Goal: Task Accomplishment & Management: Manage account settings

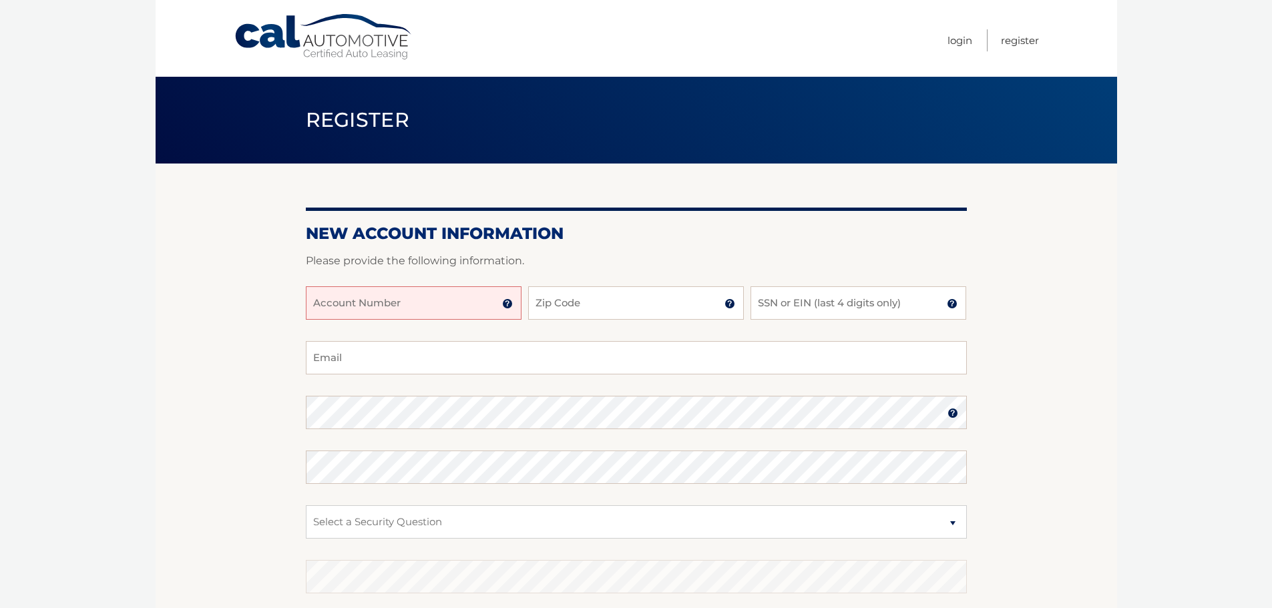
click at [439, 303] on input "Account Number" at bounding box center [414, 302] width 216 height 33
type input "44456019870"
click at [570, 300] on input "Zip Code" at bounding box center [636, 302] width 216 height 33
type input "33177"
click at [786, 304] on input "SSN or EIN (last 4 digits only)" at bounding box center [858, 302] width 216 height 33
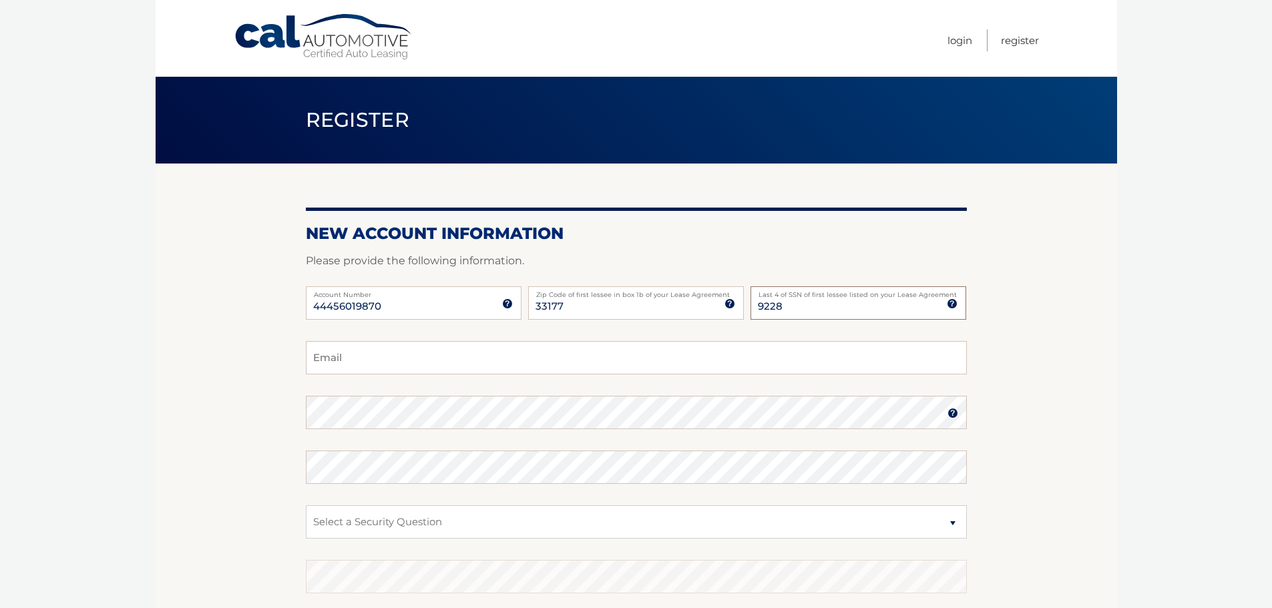
type input "9228"
click at [387, 358] on input "Email" at bounding box center [636, 357] width 661 height 33
type input "tatianazavala19@gmail.com"
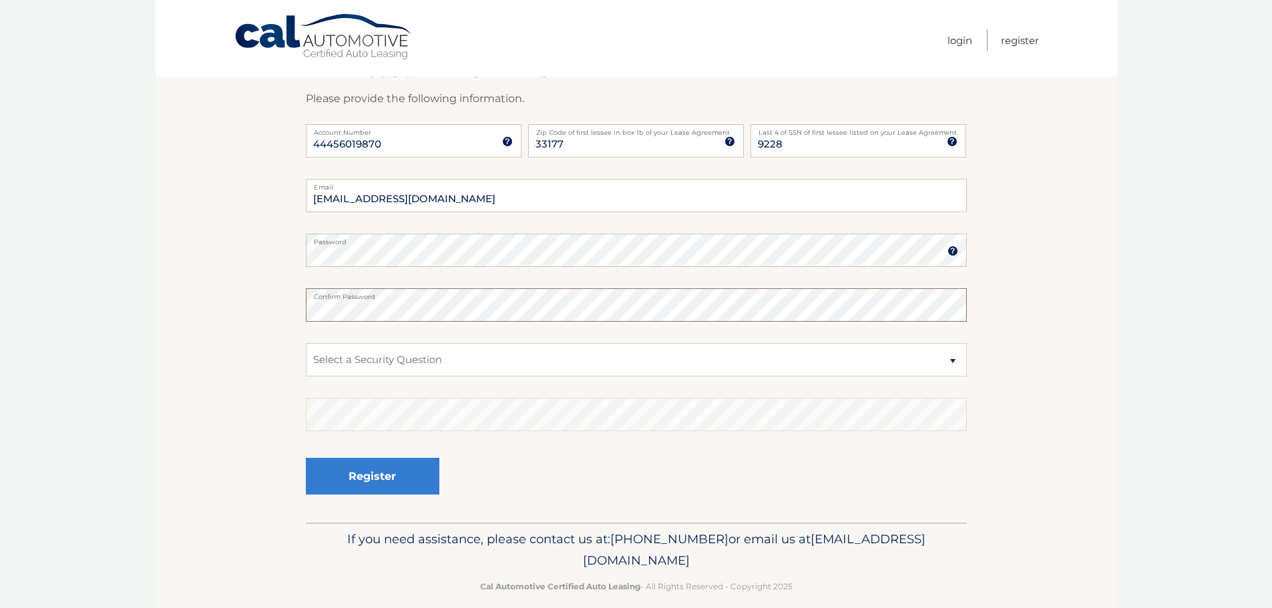
scroll to position [178, 0]
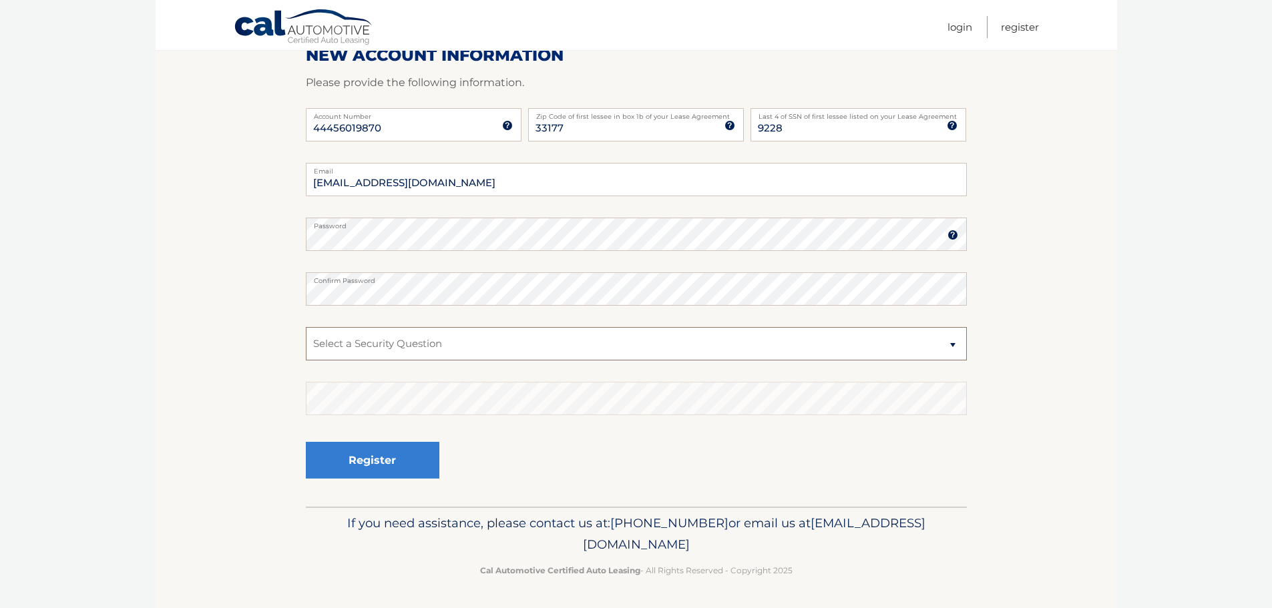
click at [344, 346] on select "Select a Security Question What was the name of your elementary school? What is…" at bounding box center [636, 343] width 661 height 33
select select "1"
click at [306, 327] on select "Select a Security Question What was the name of your elementary school? What is…" at bounding box center [636, 343] width 661 height 33
click at [368, 454] on button "Register" at bounding box center [372, 460] width 133 height 37
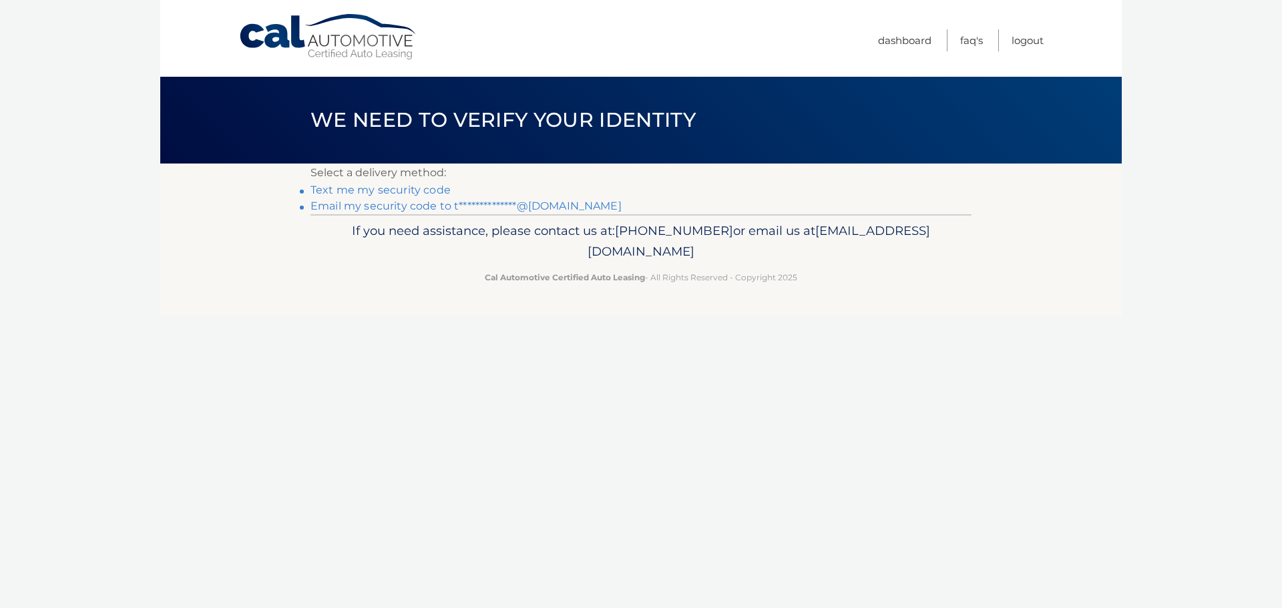
click at [386, 190] on link "Text me my security code" at bounding box center [380, 190] width 140 height 13
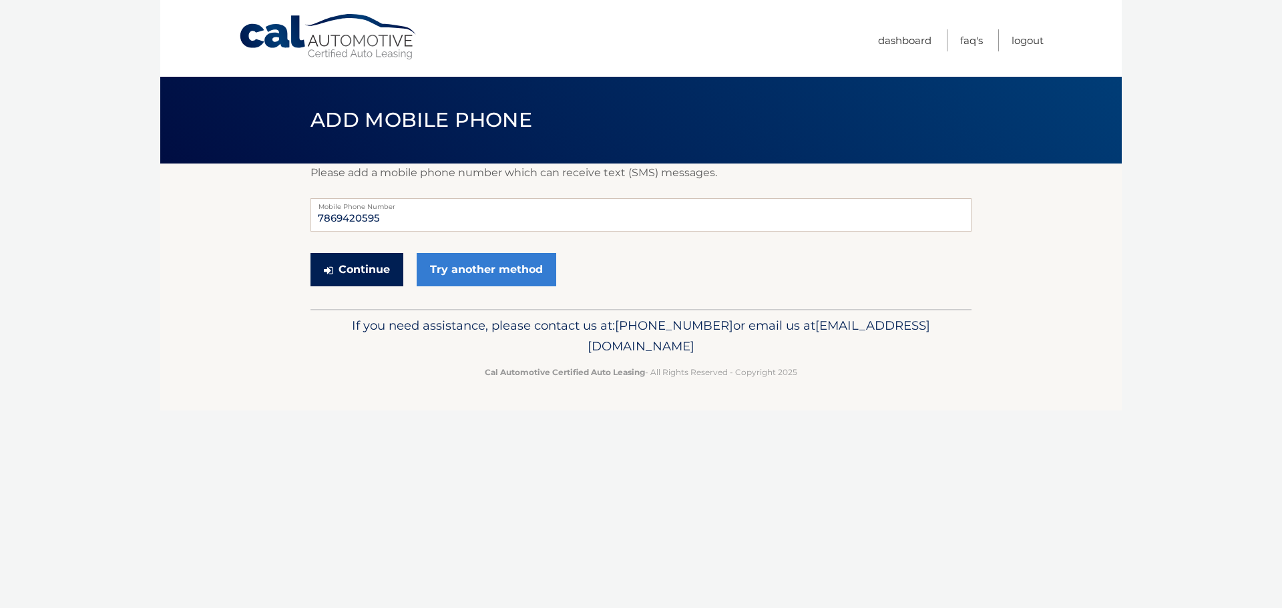
click at [370, 267] on button "Continue" at bounding box center [356, 269] width 93 height 33
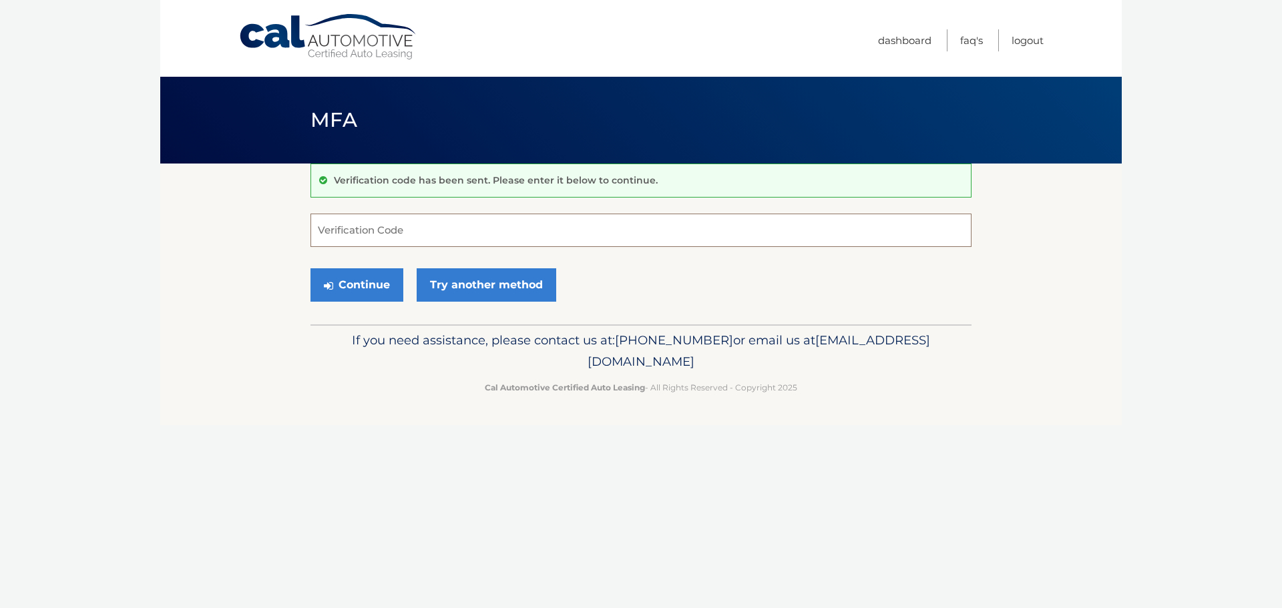
click at [377, 236] on input "Verification Code" at bounding box center [640, 230] width 661 height 33
click at [487, 280] on link "Try another method" at bounding box center [487, 284] width 140 height 33
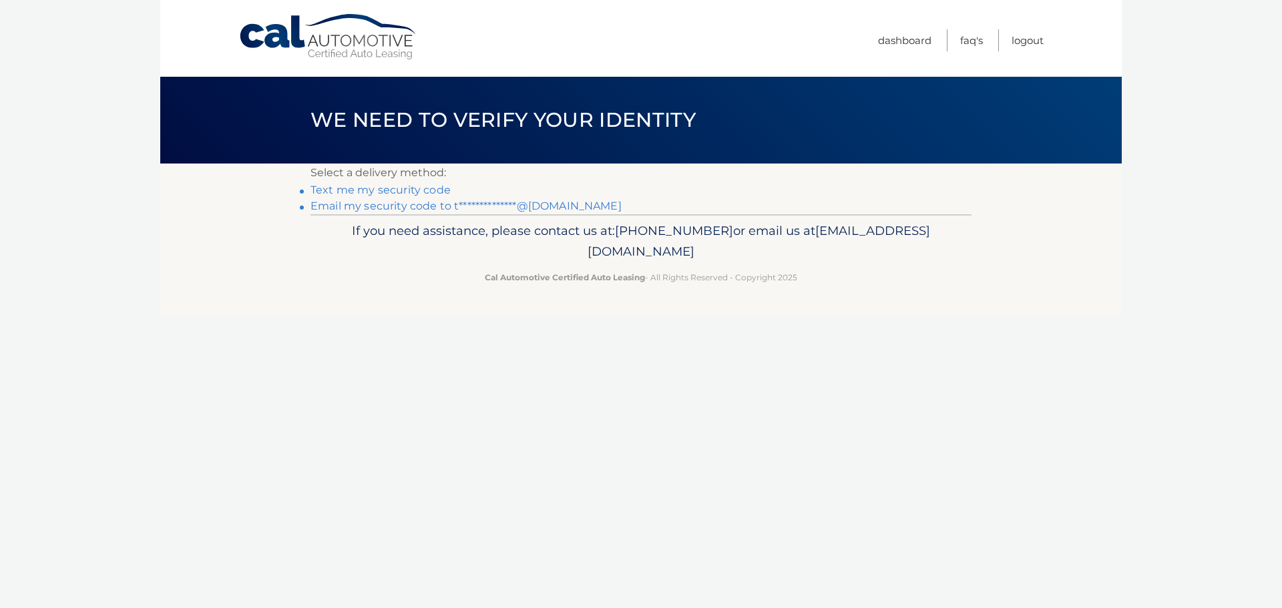
click at [398, 190] on link "Text me my security code" at bounding box center [380, 190] width 140 height 13
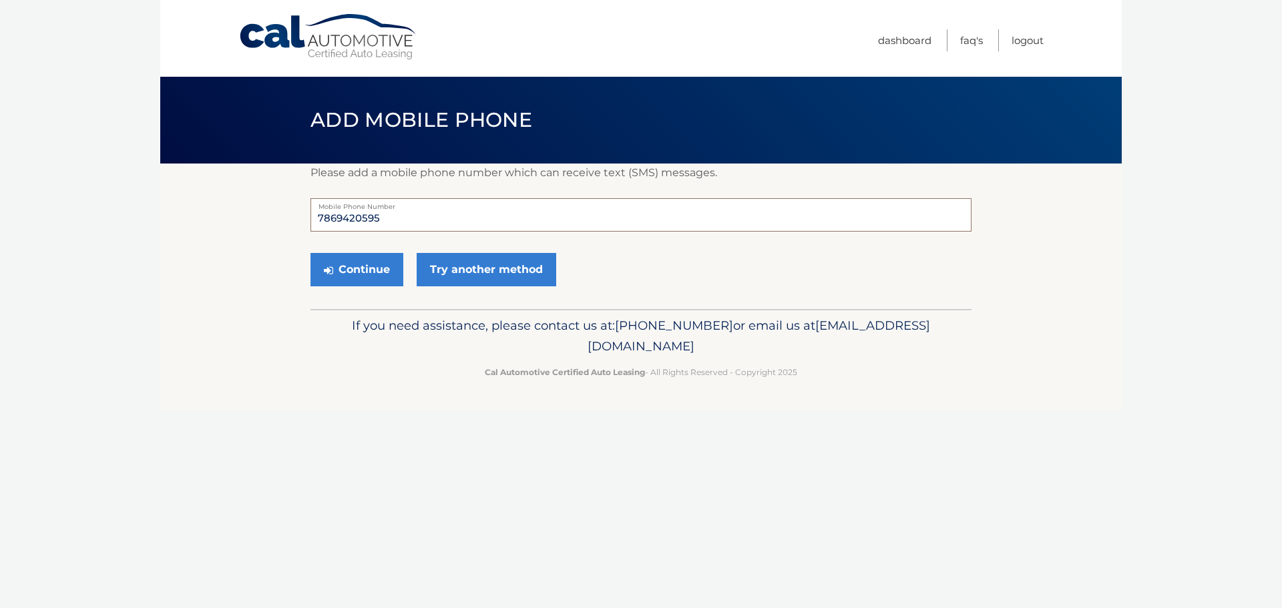
drag, startPoint x: 380, startPoint y: 219, endPoint x: 356, endPoint y: 219, distance: 24.0
click at [356, 219] on input "7869420595" at bounding box center [640, 214] width 661 height 33
type input "7869420954"
click at [359, 278] on button "Continue" at bounding box center [356, 269] width 93 height 33
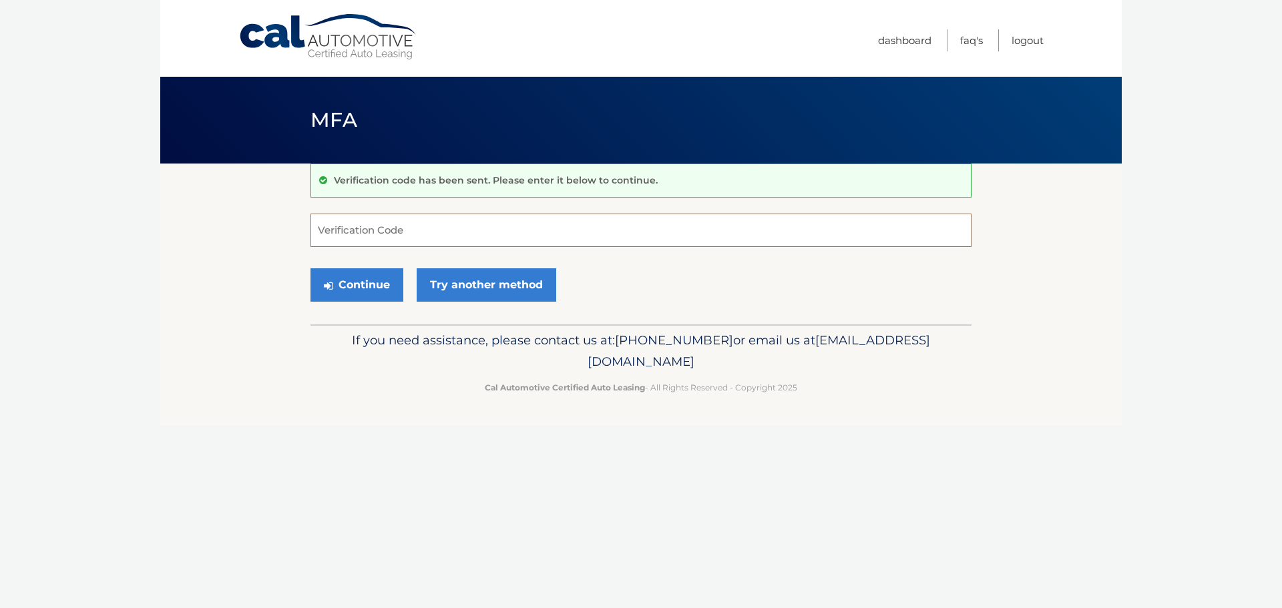
click at [366, 239] on input "Verification Code" at bounding box center [640, 230] width 661 height 33
type input "648351"
click at [349, 288] on button "Continue" at bounding box center [356, 284] width 93 height 33
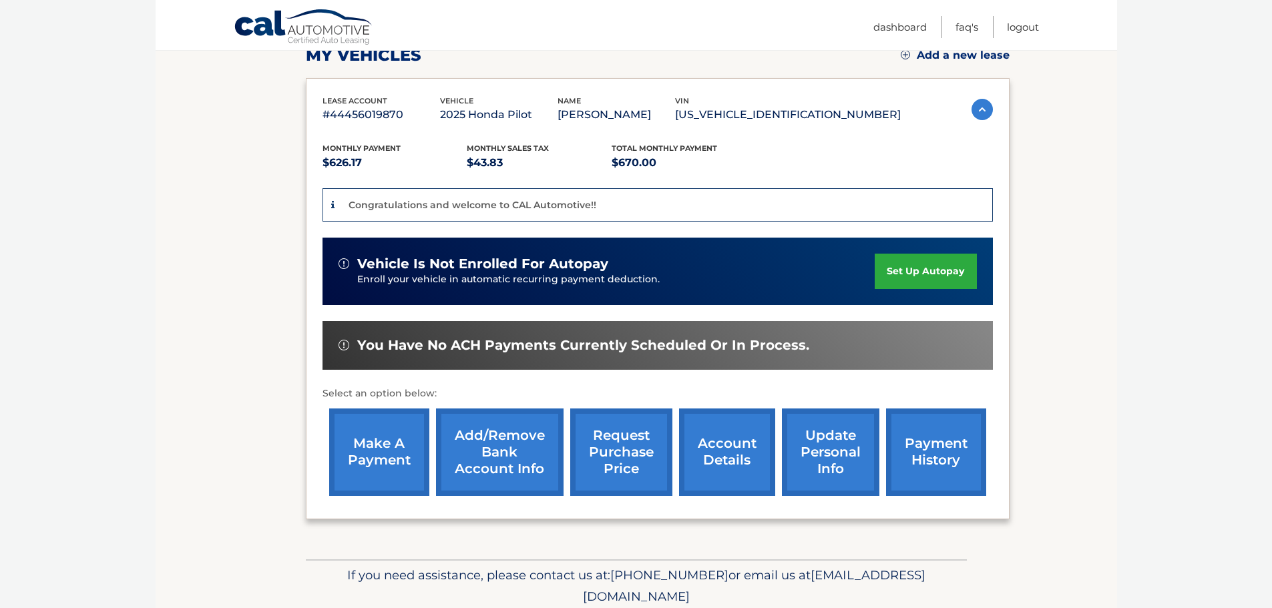
scroll to position [200, 0]
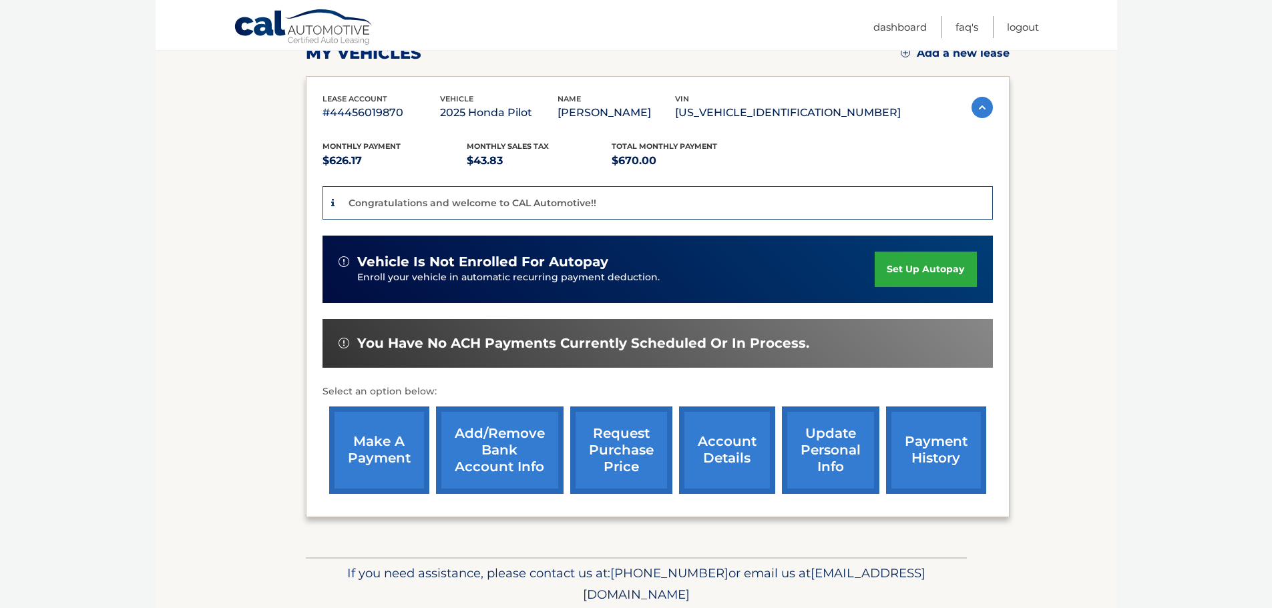
click at [938, 266] on link "set up autopay" at bounding box center [924, 269] width 101 height 35
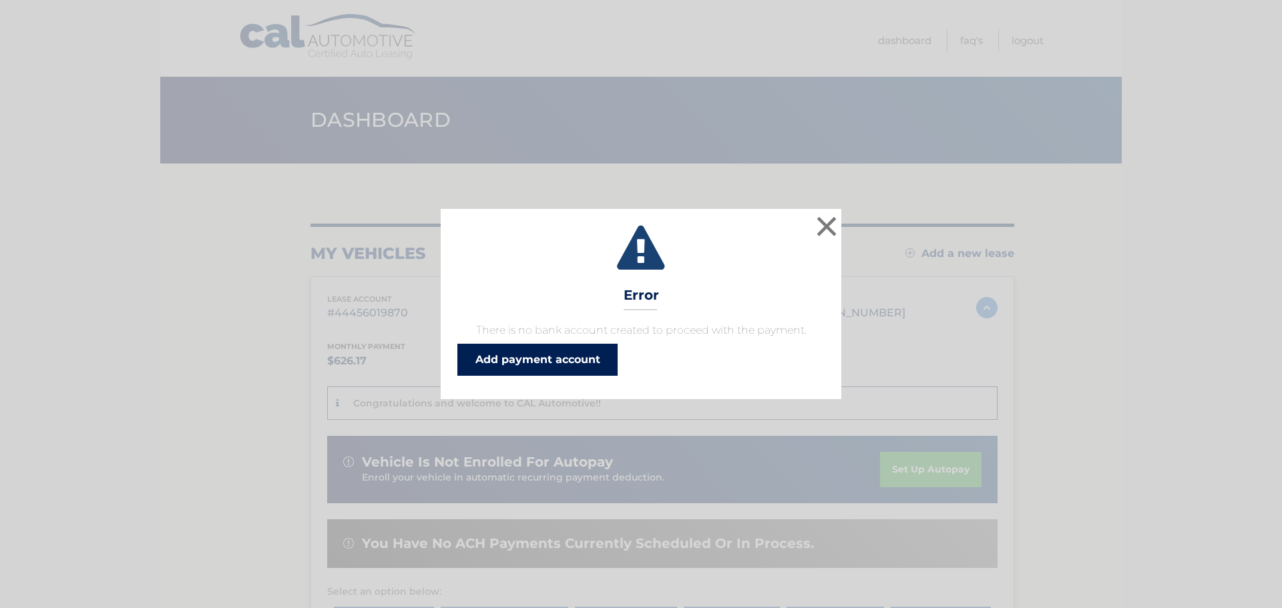
click at [554, 364] on link "Add payment account" at bounding box center [537, 360] width 160 height 32
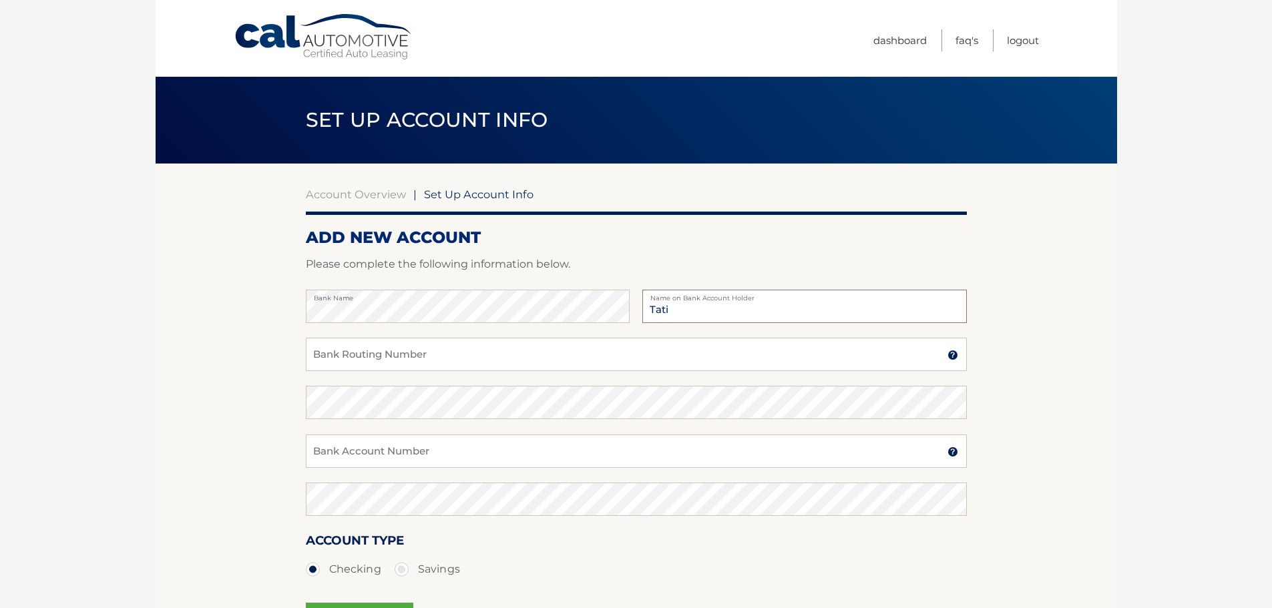
type input "Tatiana Zavala"
click at [400, 358] on input "Bank Routing Number" at bounding box center [636, 354] width 661 height 33
type input "063100277"
click at [375, 453] on input "Bank Account Number" at bounding box center [636, 451] width 661 height 33
type input "898099198106"
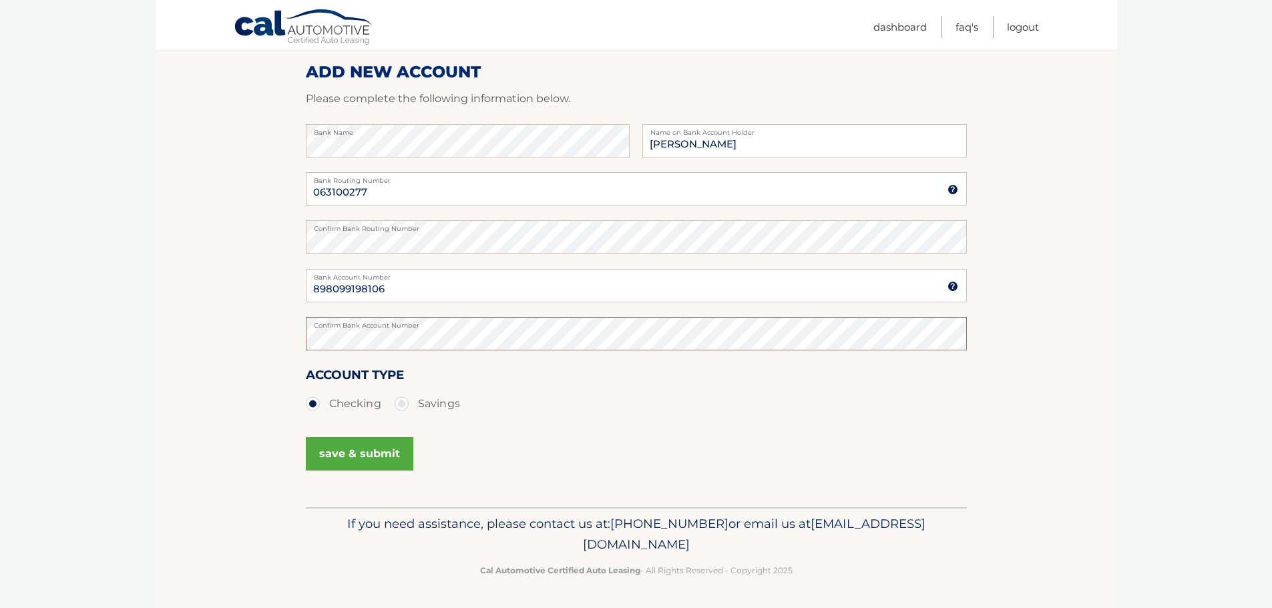
scroll to position [166, 0]
click at [364, 459] on button "save & submit" at bounding box center [359, 453] width 107 height 33
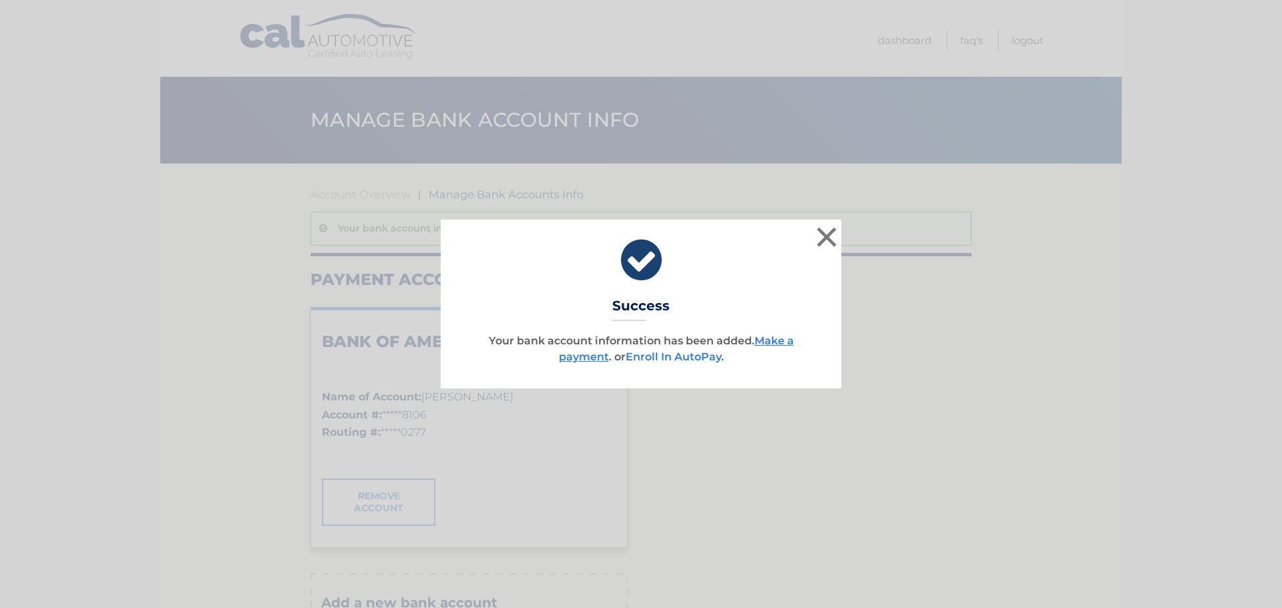
click at [692, 356] on link "Enroll In AutoPay" at bounding box center [672, 356] width 95 height 13
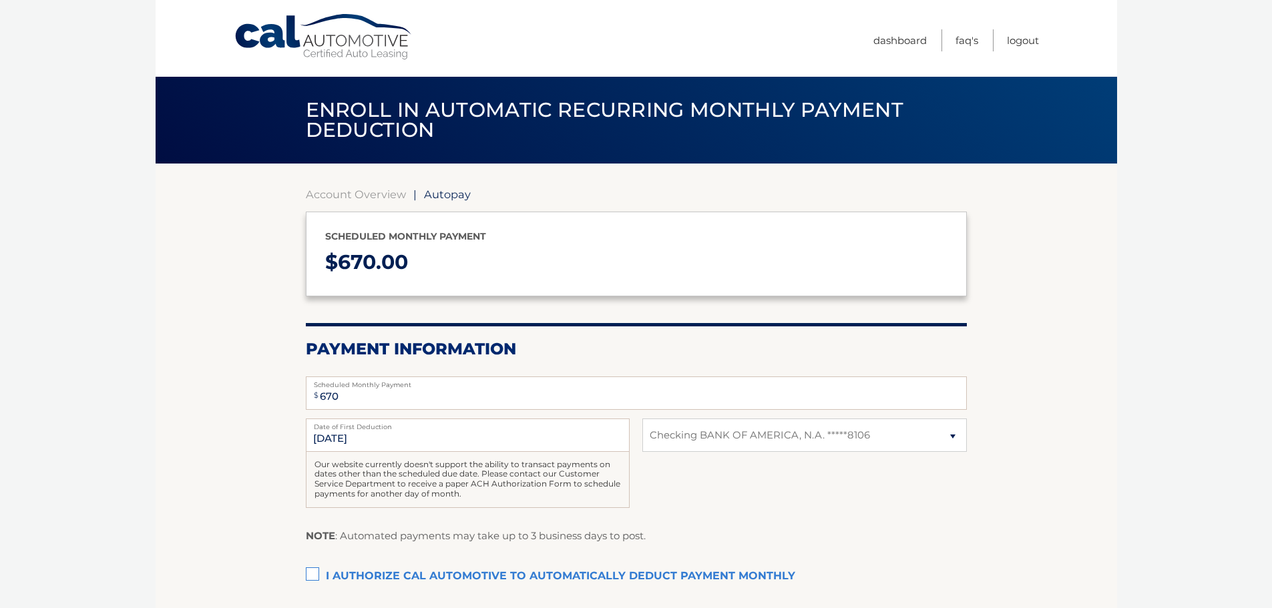
select select "MzIxNzZiOTctODcyNC00NTJiLWFkNDQtODAyNDgyZjM2Yjdj"
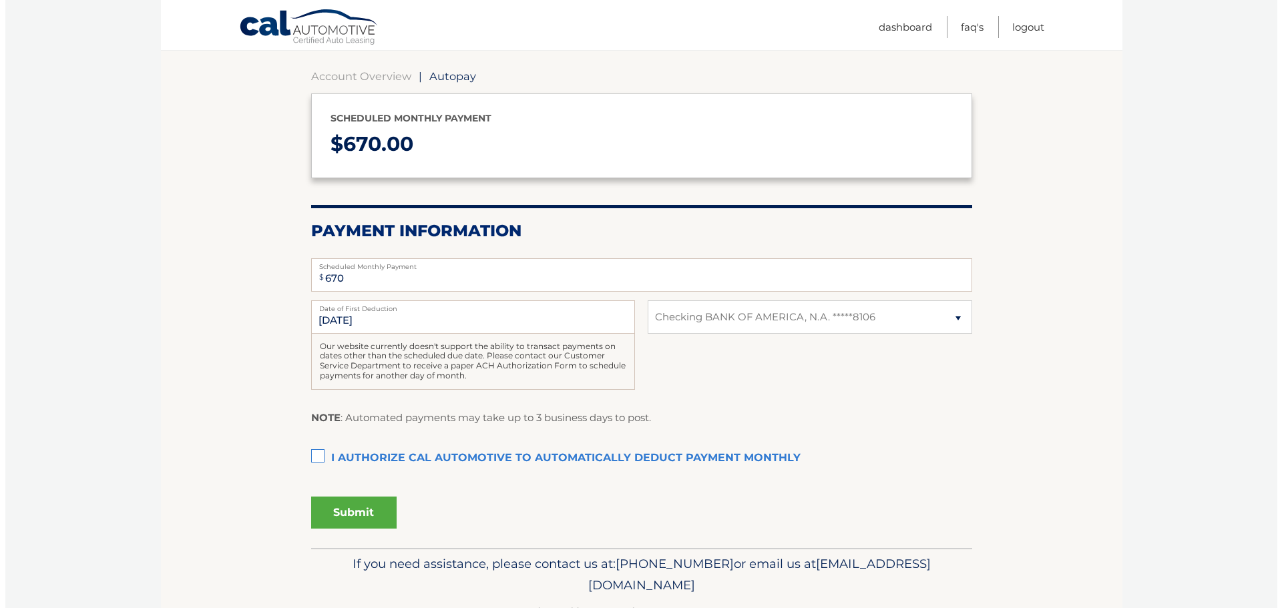
scroll to position [133, 0]
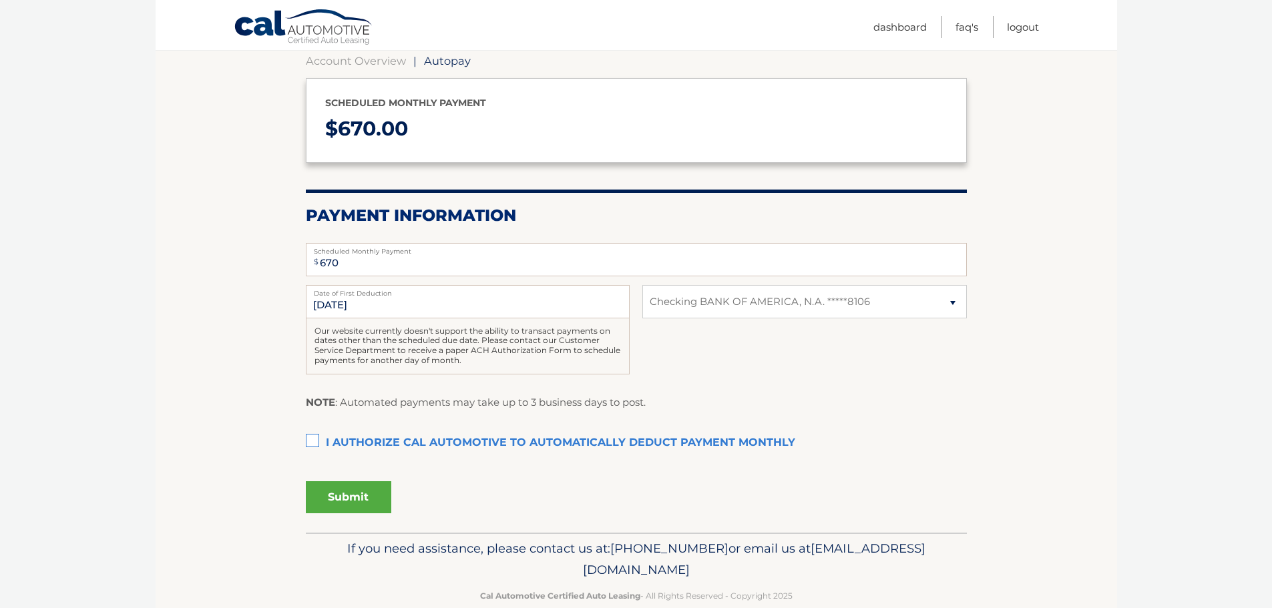
click at [306, 439] on label "I authorize cal automotive to automatically deduct payment monthly This checkbo…" at bounding box center [636, 443] width 661 height 27
click at [0, 0] on input "I authorize cal automotive to automatically deduct payment monthly This checkbo…" at bounding box center [0, 0] width 0 height 0
click at [354, 495] on button "Submit" at bounding box center [348, 497] width 85 height 32
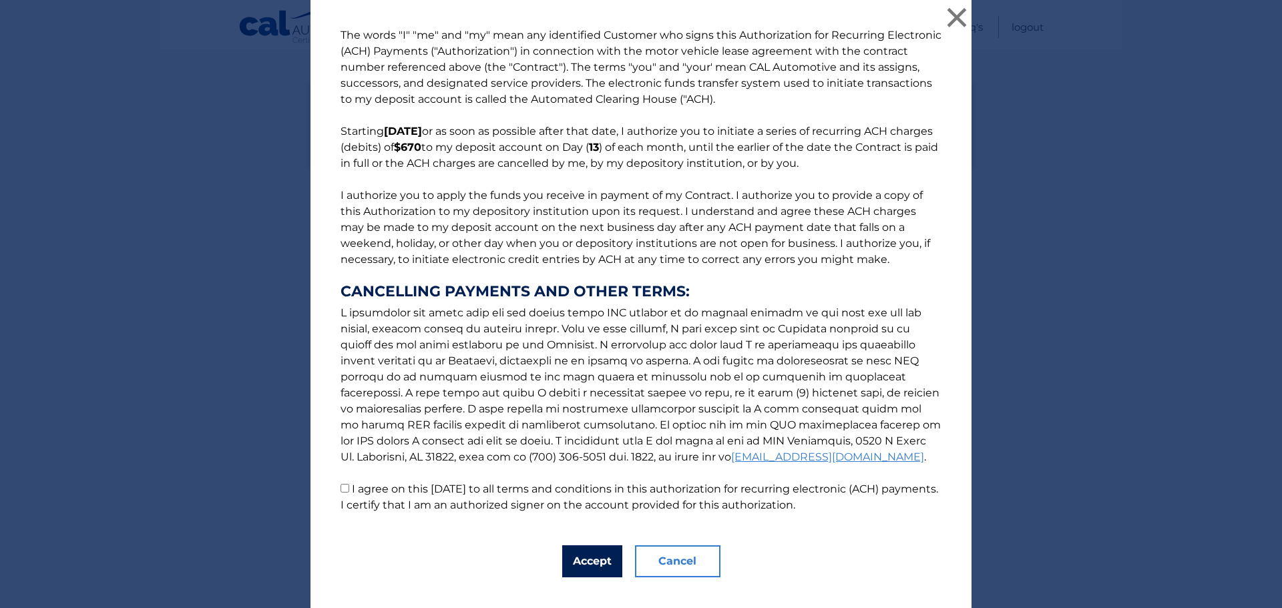
click at [585, 555] on button "Accept" at bounding box center [592, 561] width 60 height 32
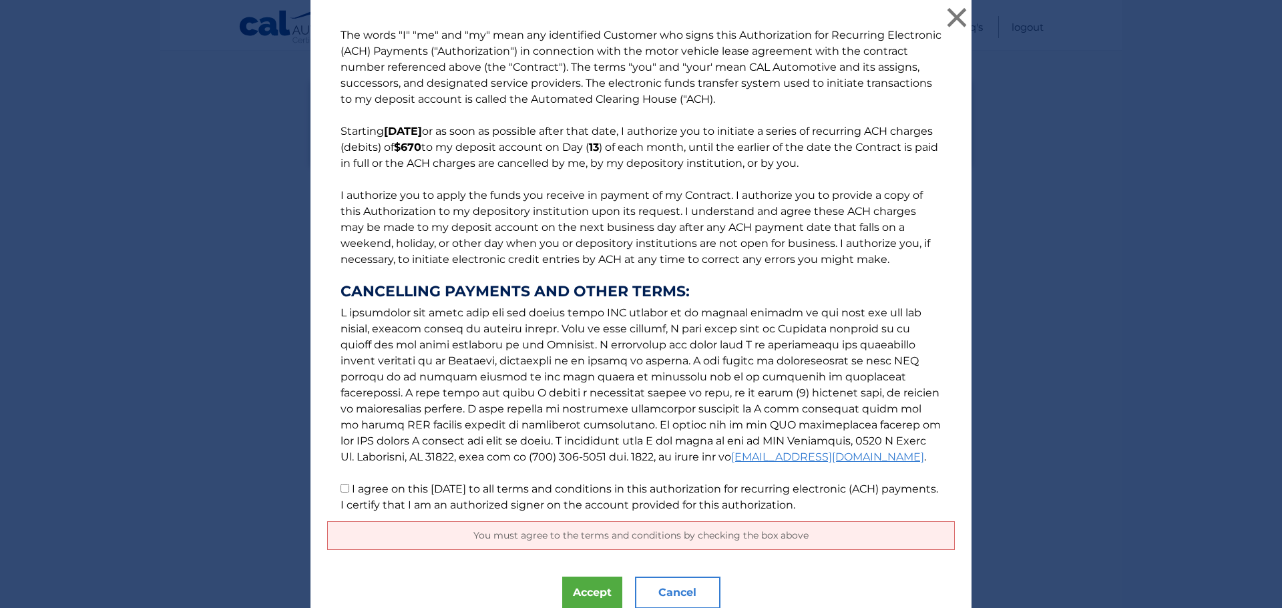
click at [344, 485] on p "The words "I" "me" and "my" mean any identified Customer who signs this Authori…" at bounding box center [640, 270] width 627 height 486
click at [340, 487] on input "I agree on this [DATE] to all terms and conditions in this authorization for re…" at bounding box center [344, 488] width 9 height 9
checkbox input "true"
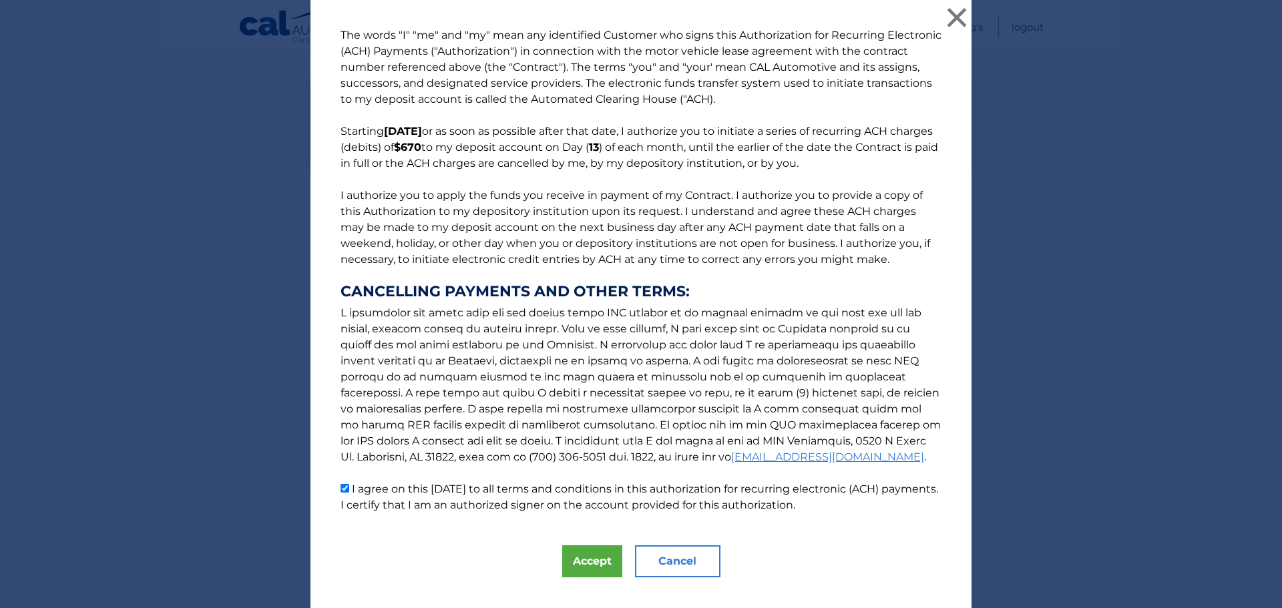
scroll to position [23, 0]
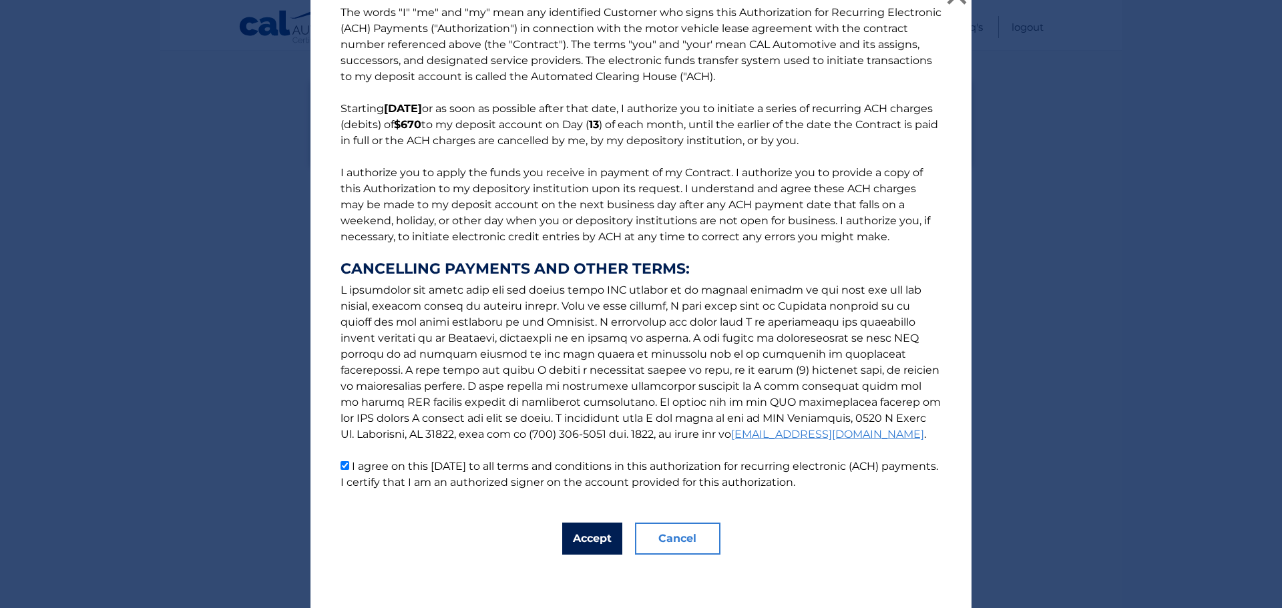
click at [591, 543] on button "Accept" at bounding box center [592, 539] width 60 height 32
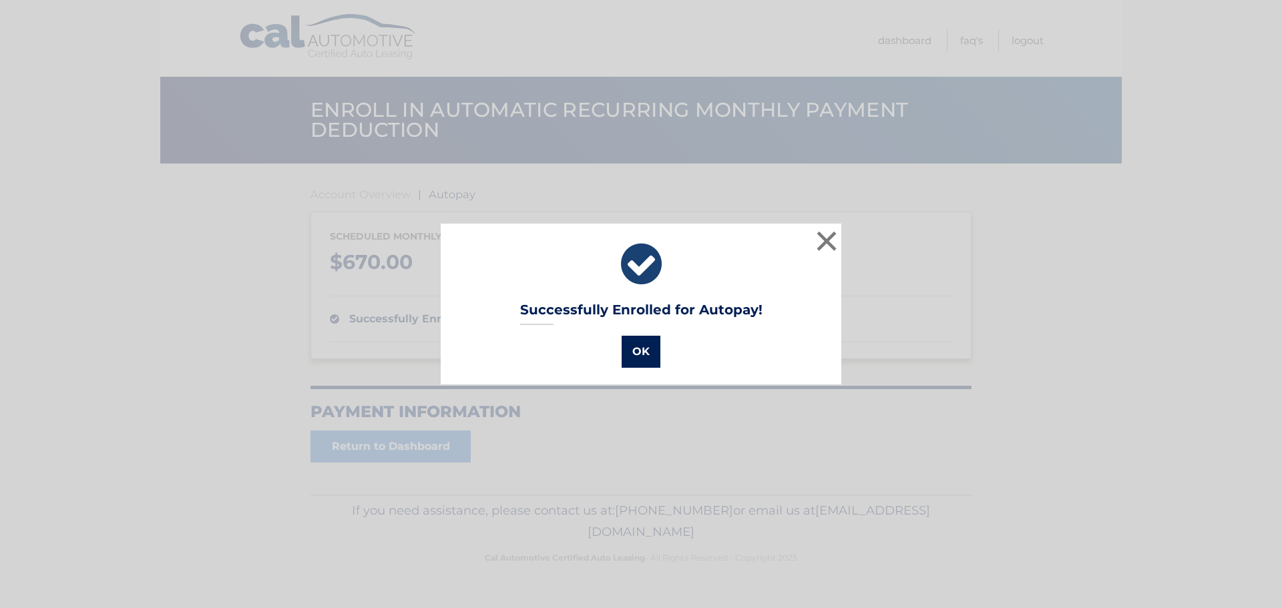
click at [637, 354] on button "OK" at bounding box center [640, 352] width 39 height 32
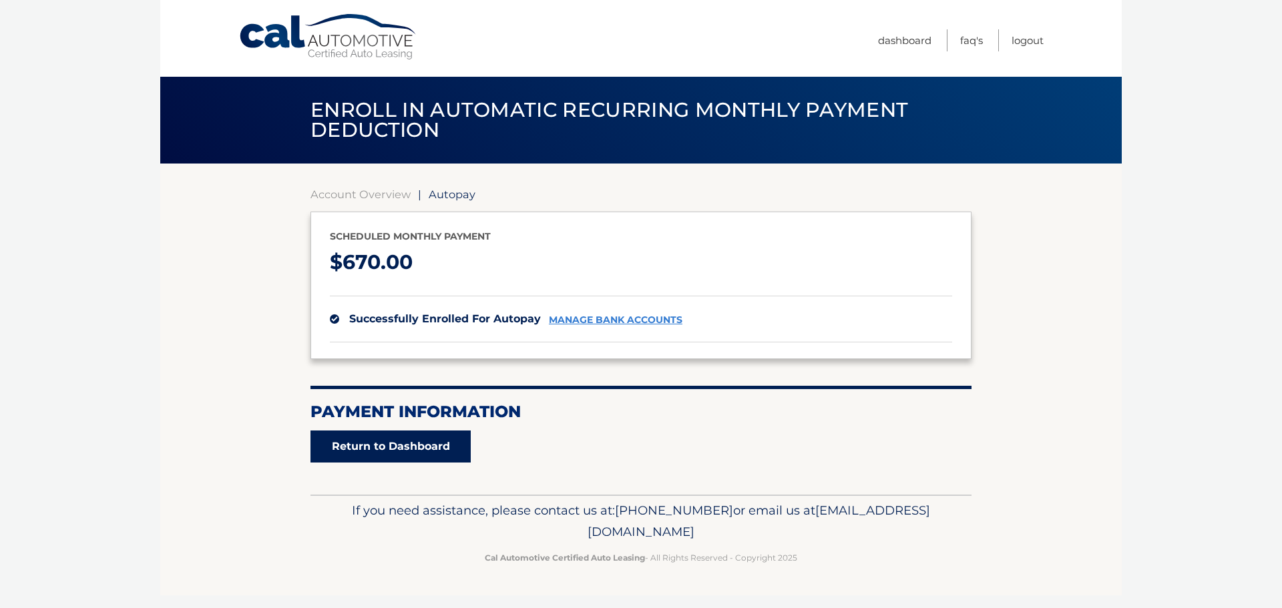
click at [393, 447] on link "Return to Dashboard" at bounding box center [390, 447] width 160 height 32
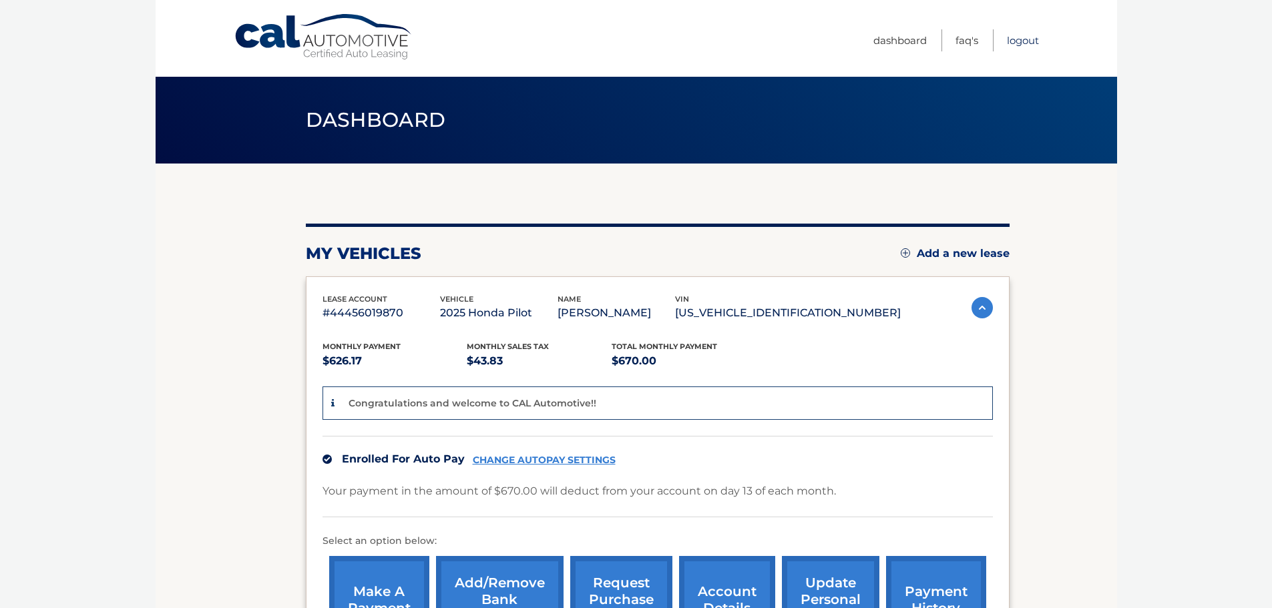
click at [1022, 42] on link "Logout" at bounding box center [1023, 40] width 32 height 22
